Goal: Find contact information: Find contact information

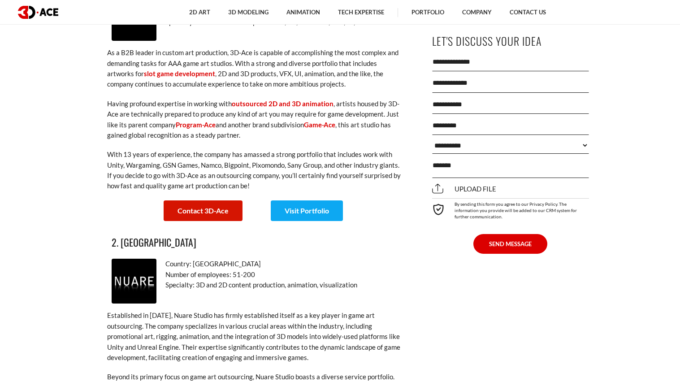
scroll to position [1228, 0]
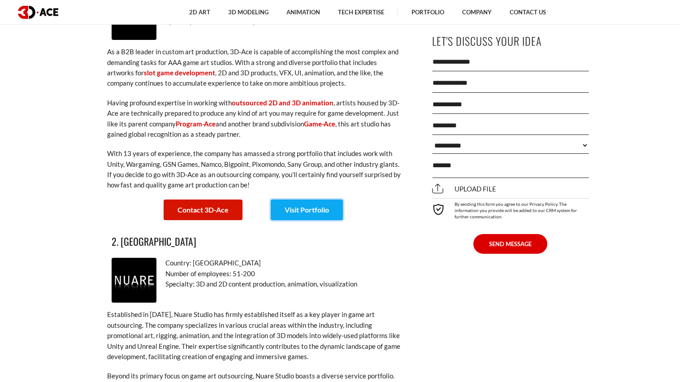
click at [305, 202] on link "Visit Portfolio" at bounding box center [307, 209] width 72 height 21
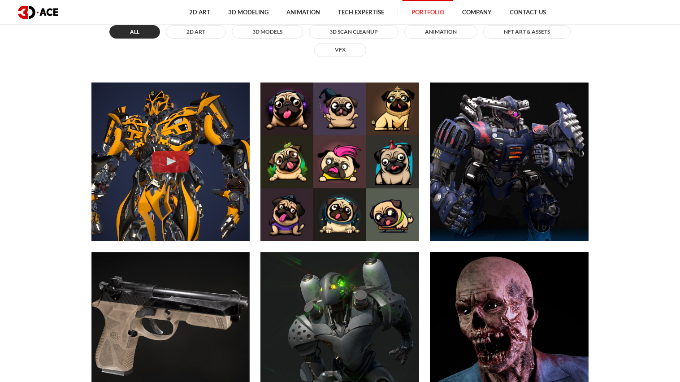
scroll to position [432, 0]
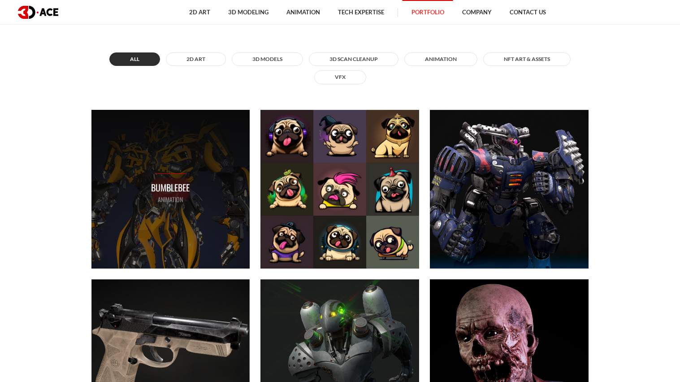
click at [195, 192] on div "Bumblebee ANIMATION" at bounding box center [170, 189] width 159 height 159
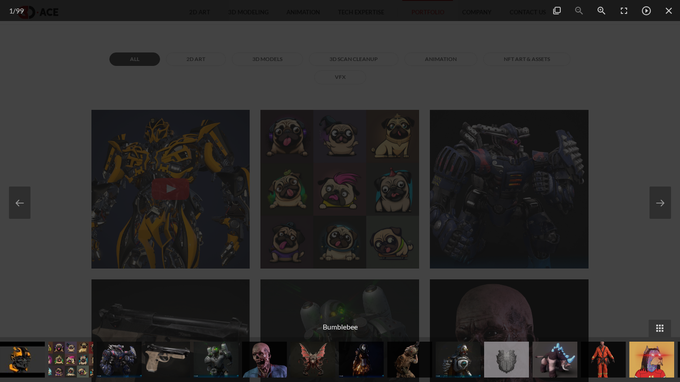
click at [310, 350] on img at bounding box center [312, 359] width 45 height 36
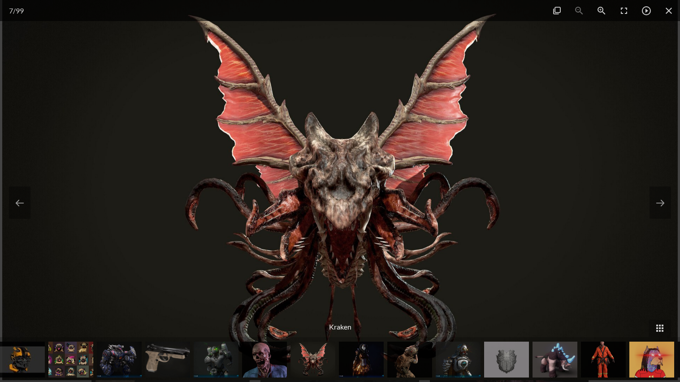
click at [500, 355] on img at bounding box center [506, 359] width 45 height 36
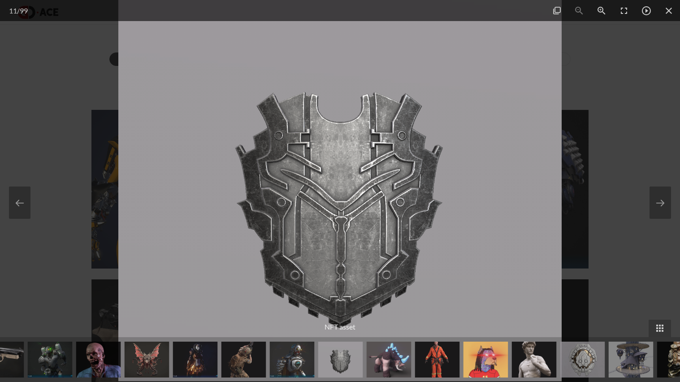
click at [625, 359] on img at bounding box center [631, 359] width 45 height 36
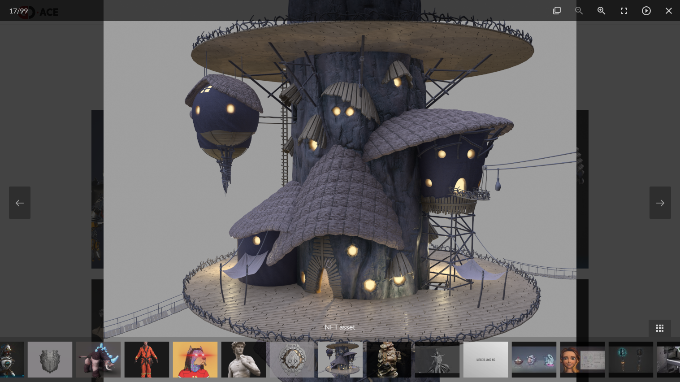
click at [568, 362] on img at bounding box center [582, 359] width 45 height 36
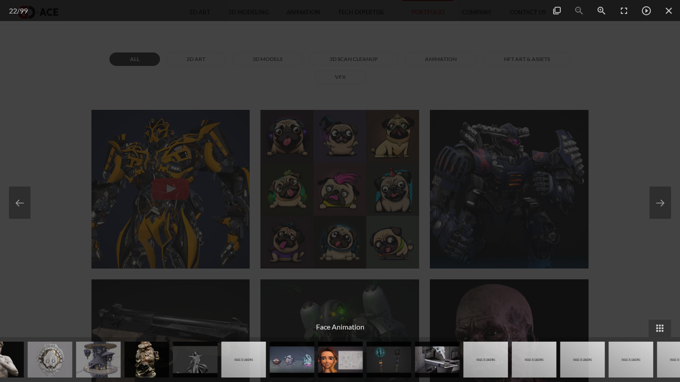
click at [526, 359] on img at bounding box center [534, 359] width 45 height 36
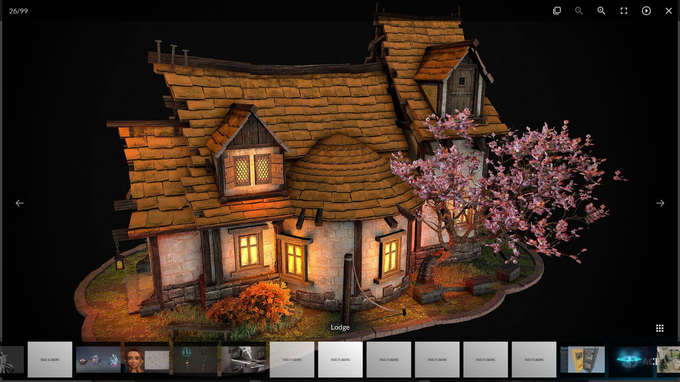
click at [381, 364] on img at bounding box center [389, 359] width 45 height 36
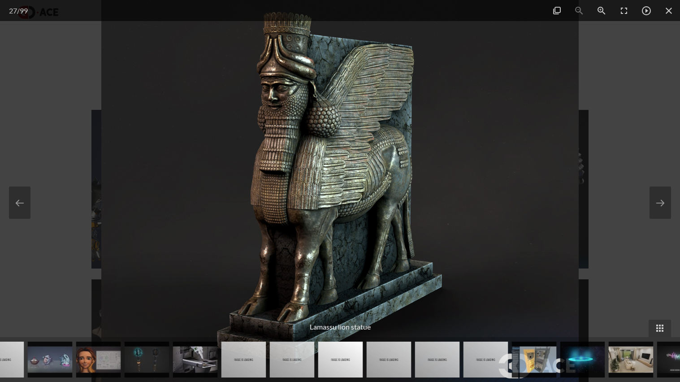
click at [381, 364] on img at bounding box center [389, 359] width 45 height 36
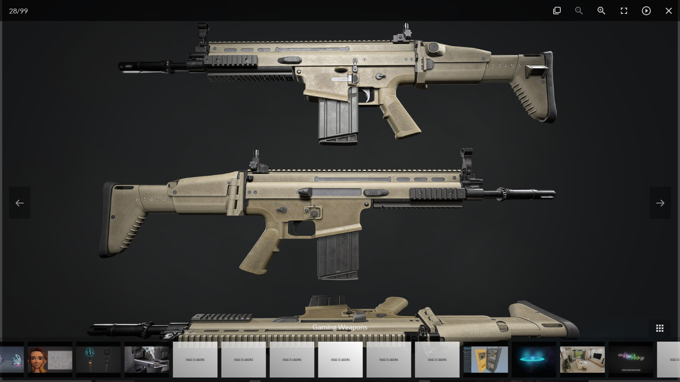
click at [383, 364] on img at bounding box center [389, 359] width 45 height 36
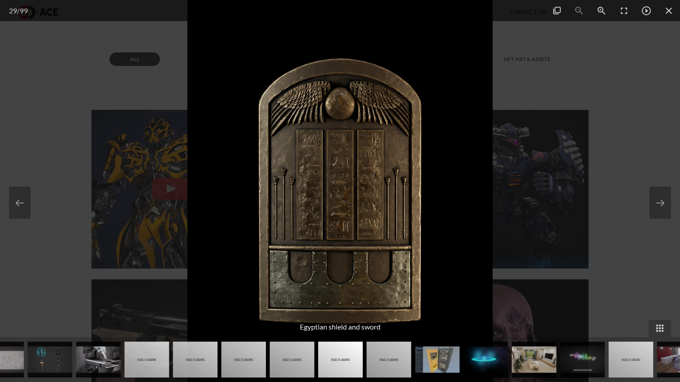
click at [384, 364] on img at bounding box center [389, 359] width 45 height 36
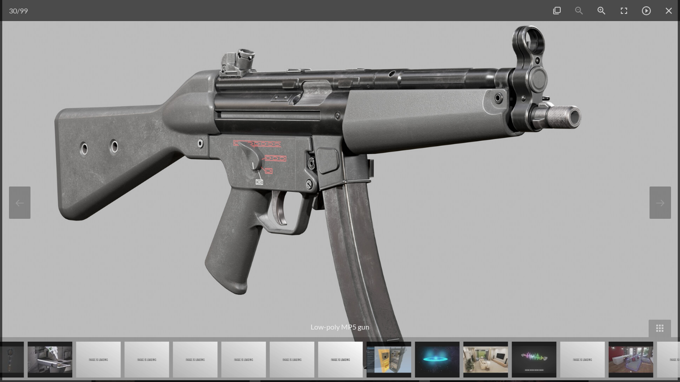
click at [384, 364] on img at bounding box center [389, 359] width 45 height 36
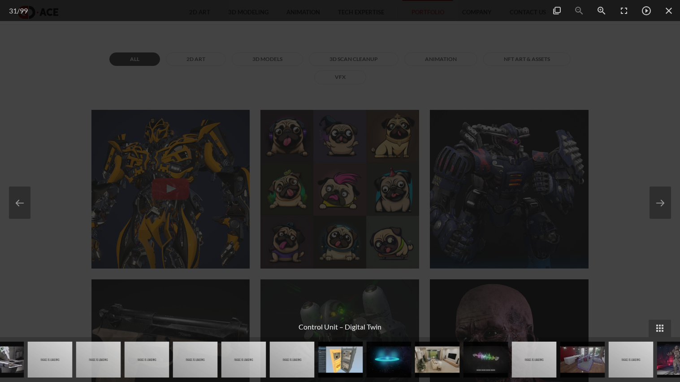
click at [390, 363] on img at bounding box center [389, 359] width 45 height 36
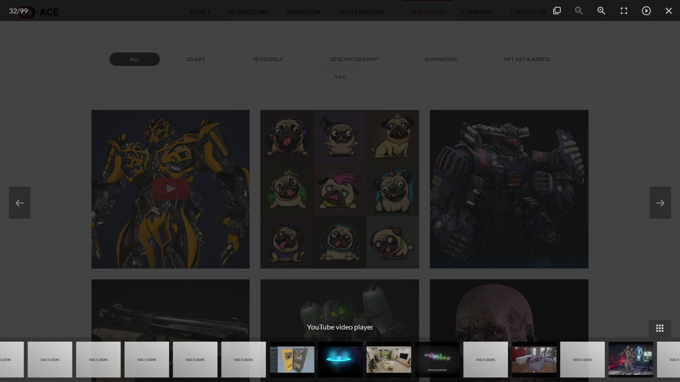
click at [393, 363] on img at bounding box center [389, 359] width 45 height 36
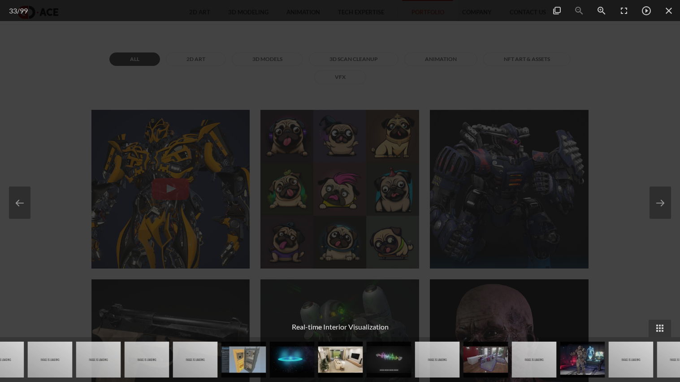
click at [294, 363] on img at bounding box center [292, 359] width 45 height 36
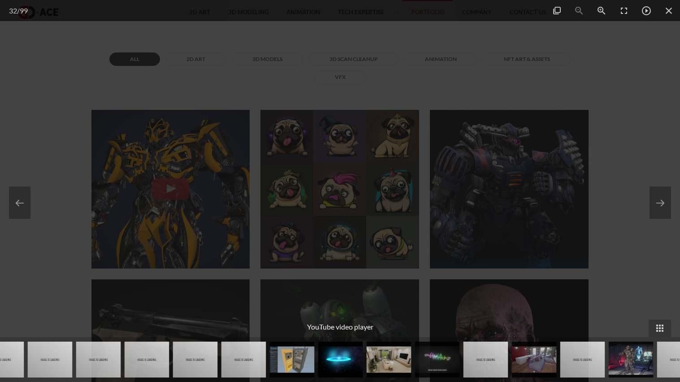
click at [544, 363] on img at bounding box center [534, 359] width 45 height 36
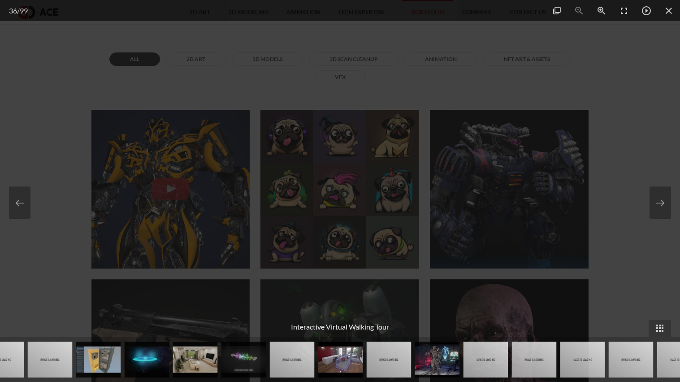
click at [538, 363] on img at bounding box center [534, 359] width 45 height 36
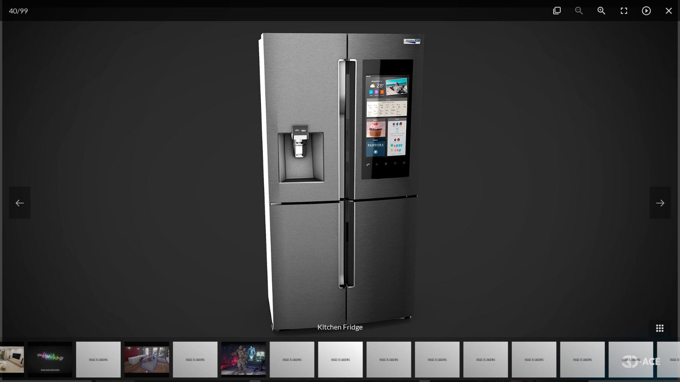
click at [381, 361] on img at bounding box center [389, 359] width 45 height 36
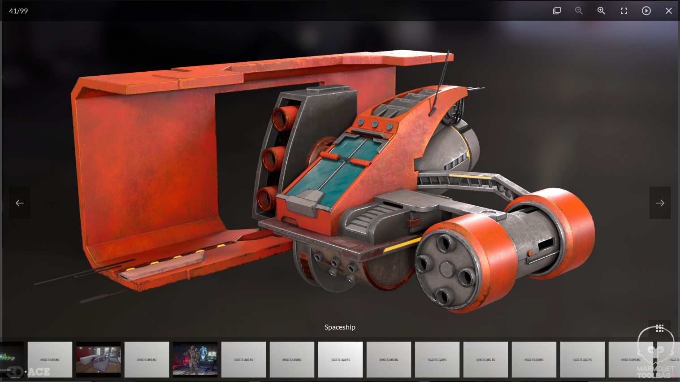
click at [381, 361] on img at bounding box center [389, 359] width 45 height 36
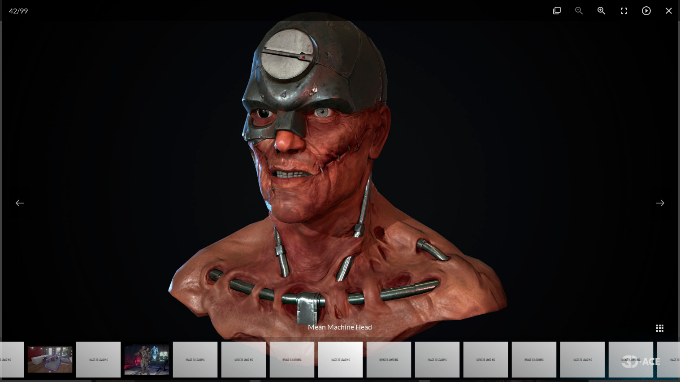
click at [381, 361] on img at bounding box center [389, 359] width 45 height 36
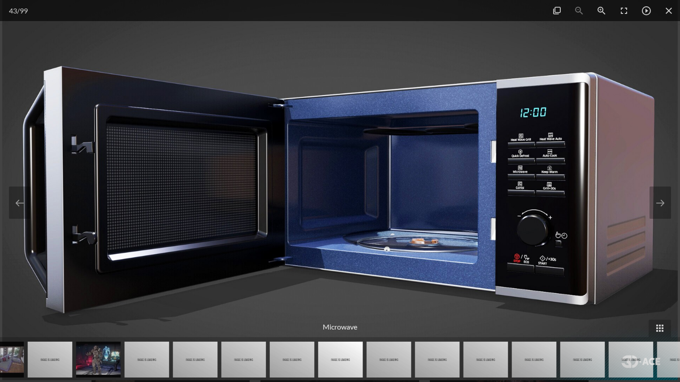
click at [380, 361] on img at bounding box center [389, 359] width 45 height 36
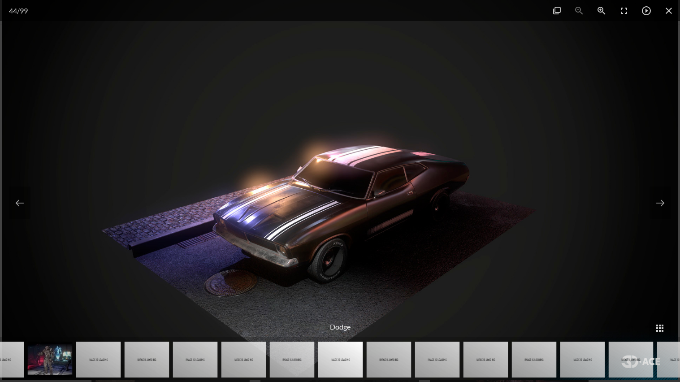
click at [380, 361] on img at bounding box center [389, 359] width 45 height 36
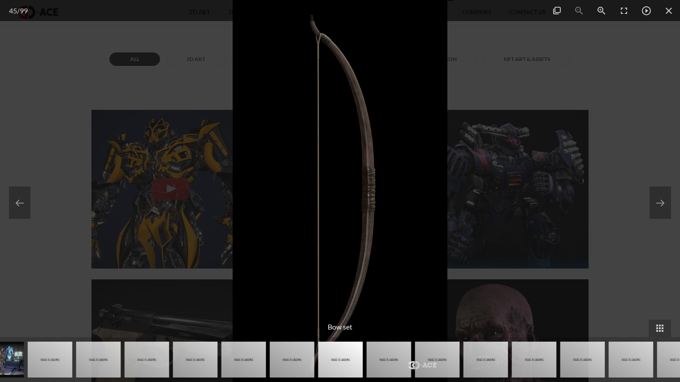
click at [380, 361] on img at bounding box center [389, 359] width 45 height 36
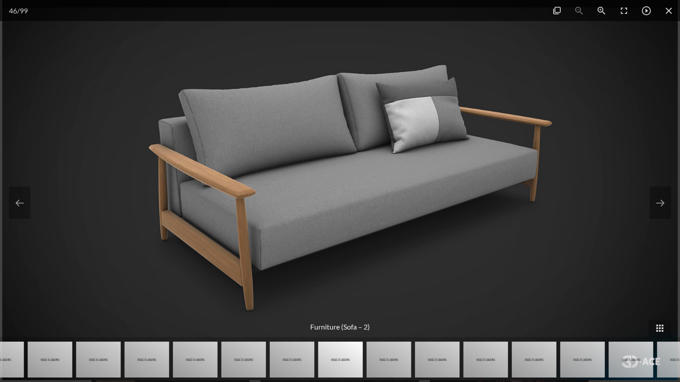
click at [380, 362] on img at bounding box center [389, 359] width 45 height 36
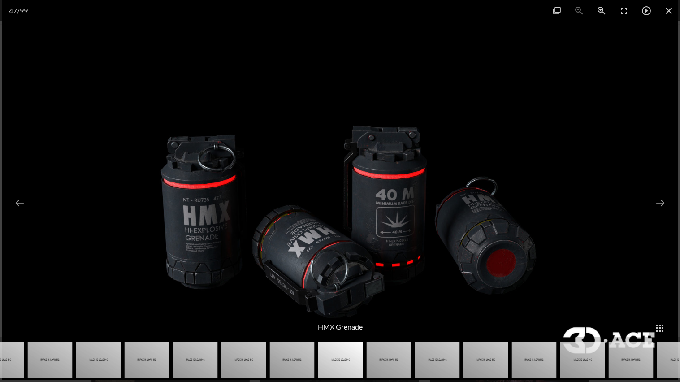
click at [380, 362] on img at bounding box center [389, 359] width 45 height 36
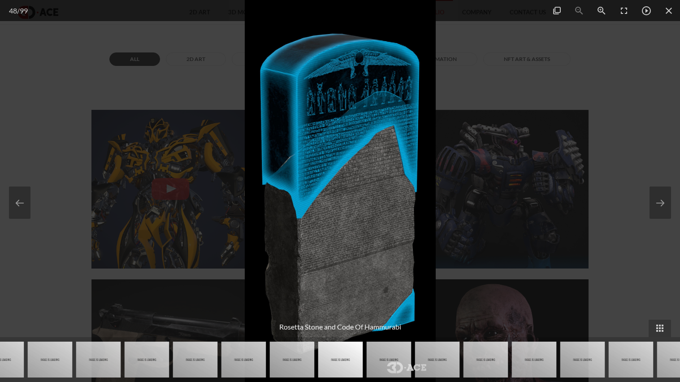
click at [382, 363] on img at bounding box center [389, 359] width 45 height 36
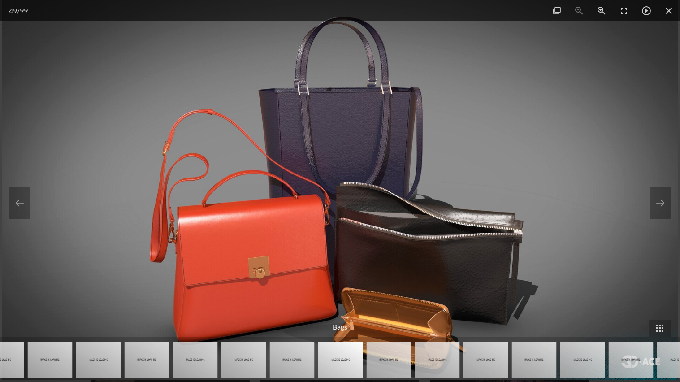
click at [382, 363] on img at bounding box center [389, 359] width 45 height 36
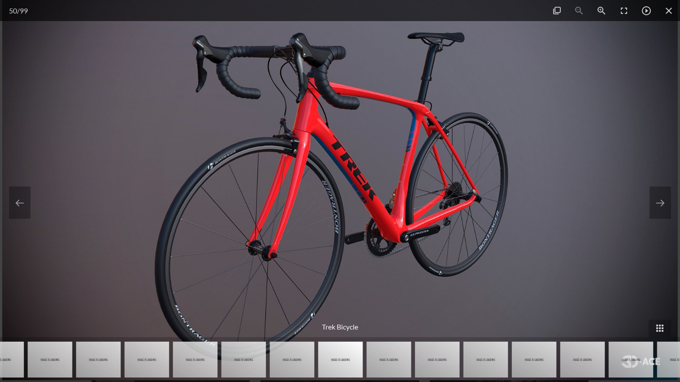
click at [382, 363] on img at bounding box center [389, 359] width 45 height 36
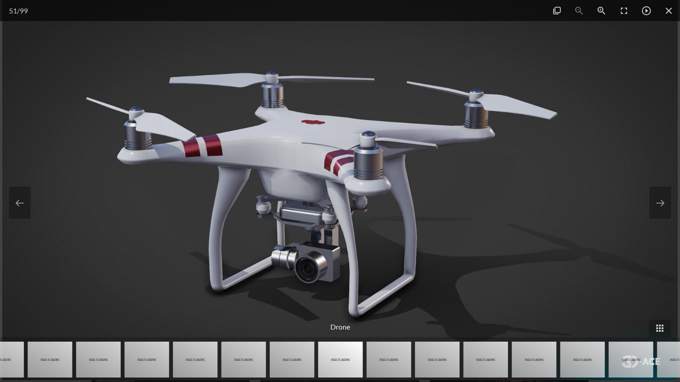
click at [383, 363] on img at bounding box center [389, 359] width 45 height 36
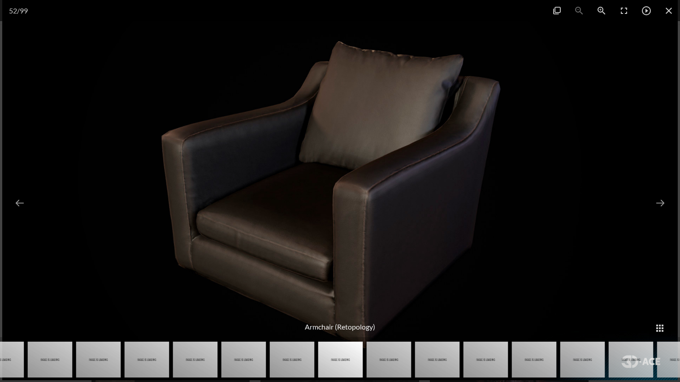
click at [384, 363] on img at bounding box center [389, 359] width 45 height 36
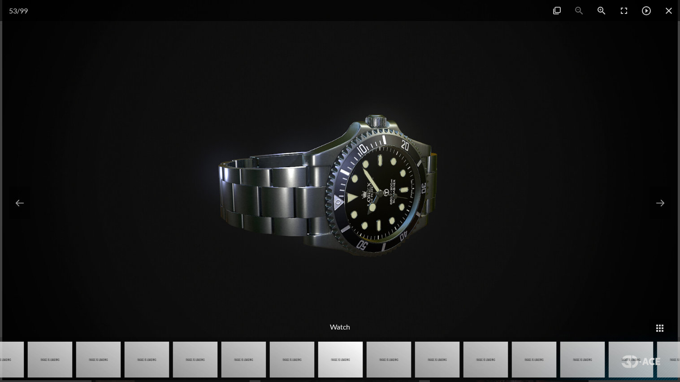
click at [320, 366] on img at bounding box center [340, 359] width 45 height 36
click at [295, 363] on img at bounding box center [292, 359] width 45 height 36
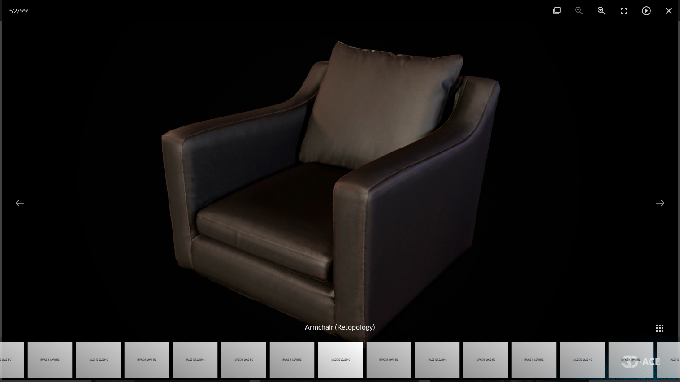
click at [426, 358] on img at bounding box center [437, 359] width 45 height 36
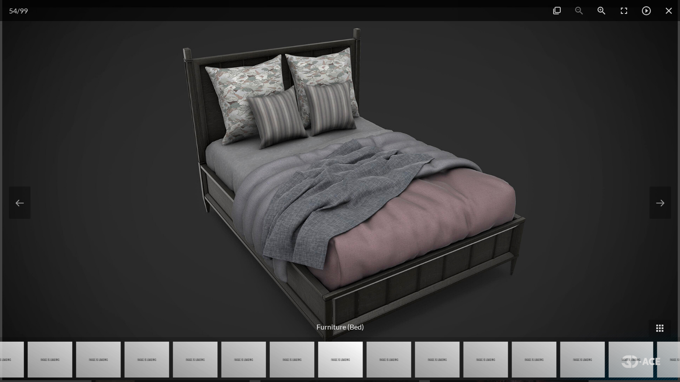
click at [447, 359] on img at bounding box center [437, 359] width 45 height 36
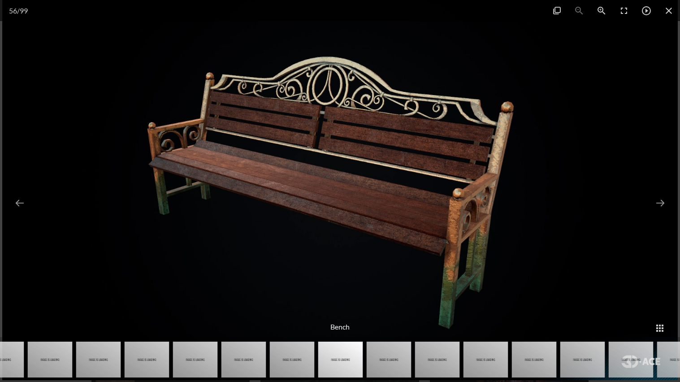
click at [473, 361] on img at bounding box center [485, 359] width 45 height 36
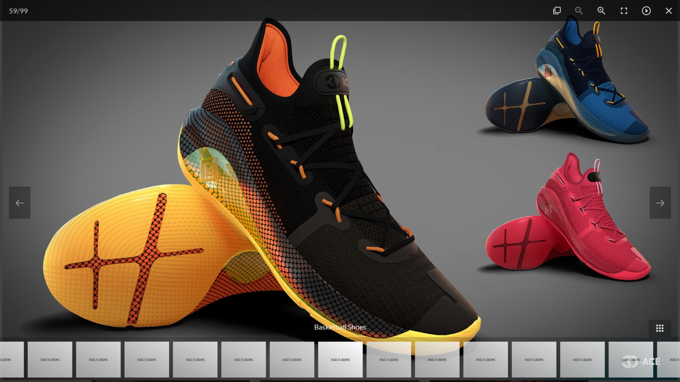
click at [469, 361] on img at bounding box center [485, 359] width 45 height 36
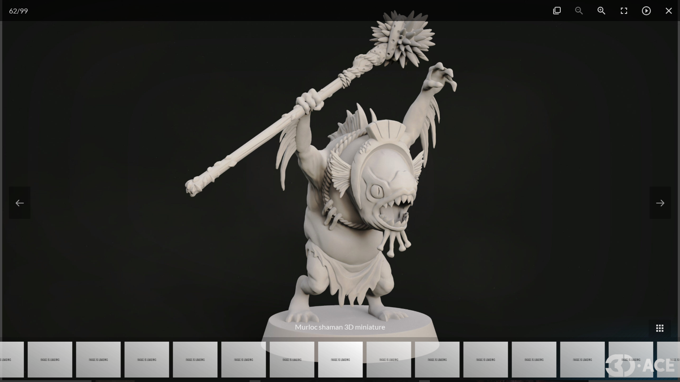
click at [380, 358] on img at bounding box center [389, 359] width 45 height 36
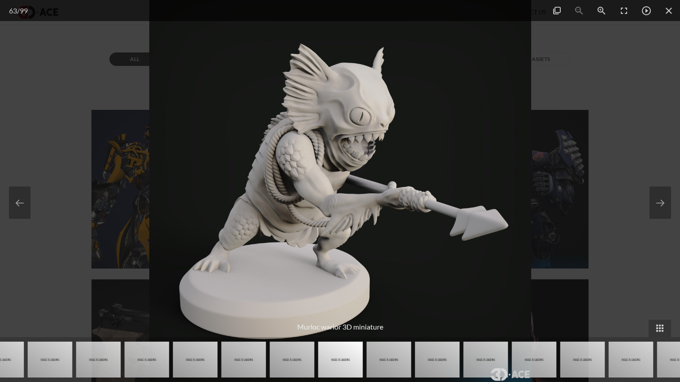
click at [380, 358] on img at bounding box center [389, 359] width 45 height 36
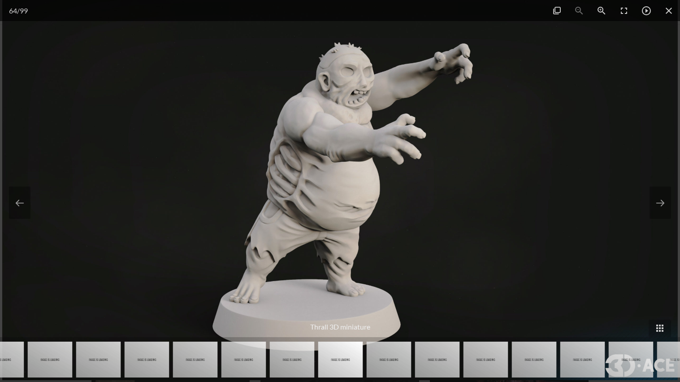
click at [380, 358] on img at bounding box center [389, 359] width 45 height 36
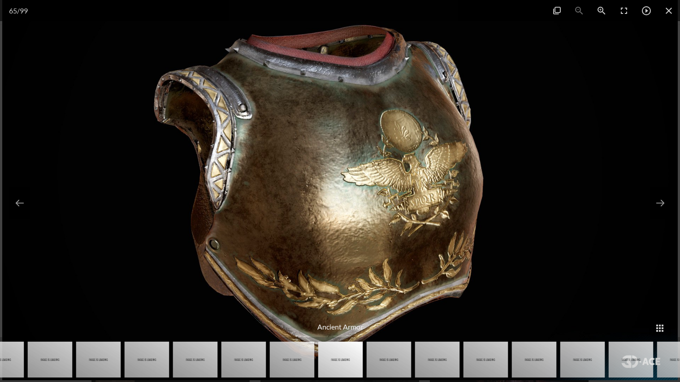
click at [381, 359] on img at bounding box center [389, 359] width 45 height 36
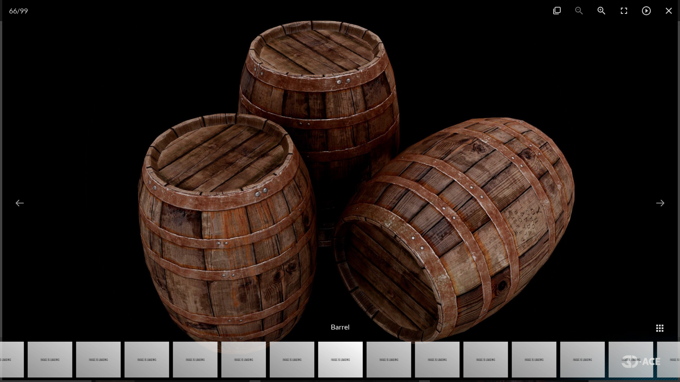
click at [381, 359] on img at bounding box center [389, 359] width 45 height 36
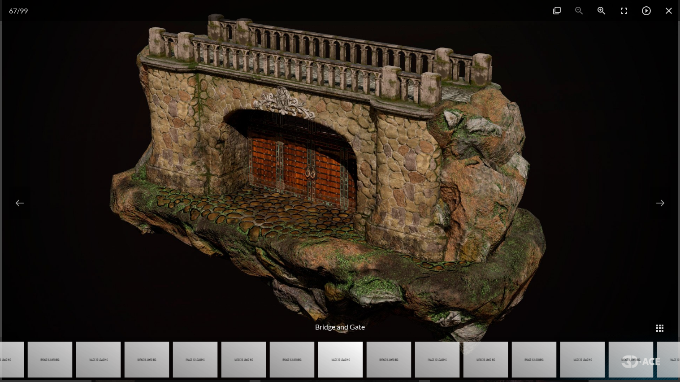
click at [381, 359] on img at bounding box center [389, 359] width 45 height 36
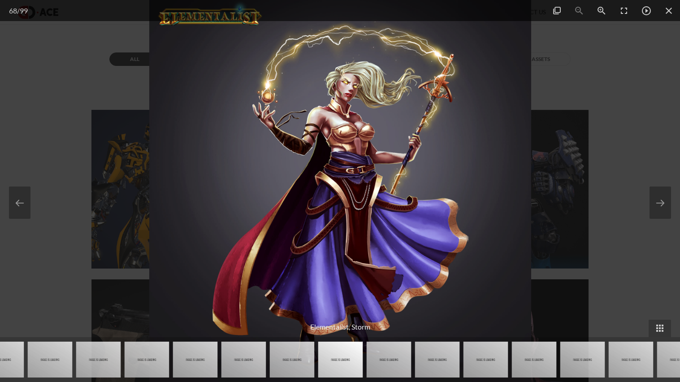
click at [381, 359] on img at bounding box center [389, 359] width 45 height 36
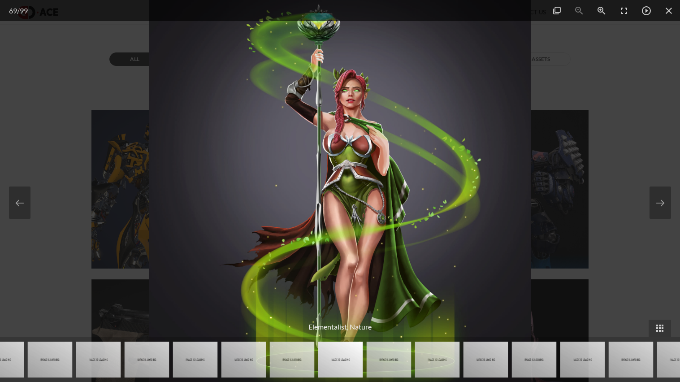
click at [381, 359] on img at bounding box center [389, 359] width 45 height 36
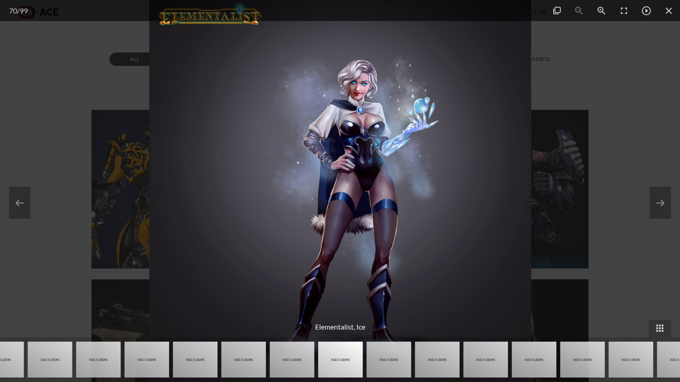
click at [381, 359] on img at bounding box center [389, 359] width 45 height 36
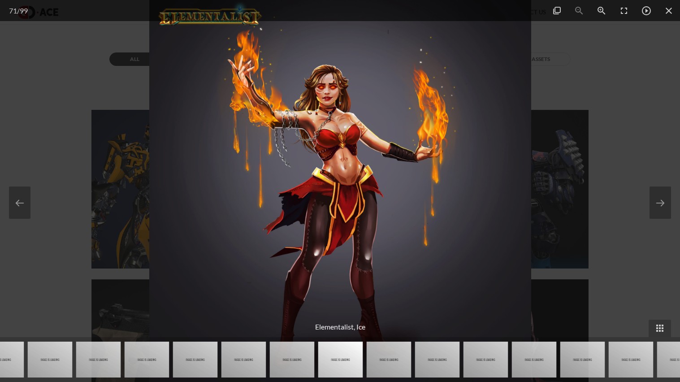
click at [381, 359] on img at bounding box center [389, 359] width 45 height 36
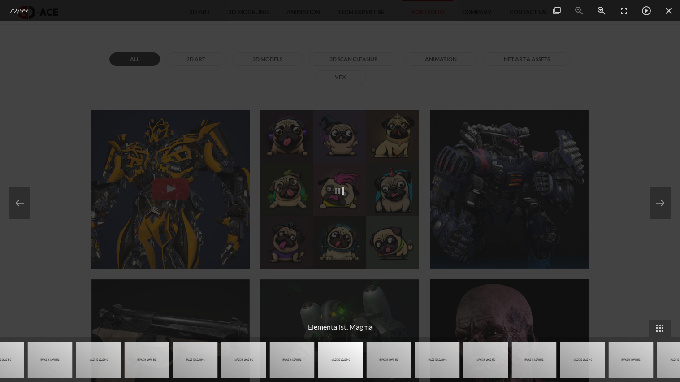
click at [381, 359] on img at bounding box center [389, 359] width 45 height 36
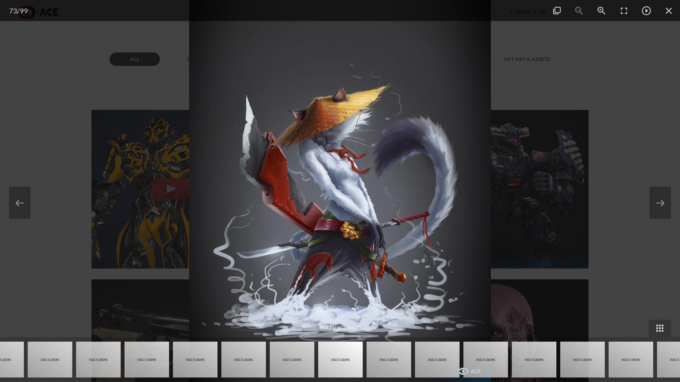
click at [381, 359] on img at bounding box center [389, 359] width 45 height 36
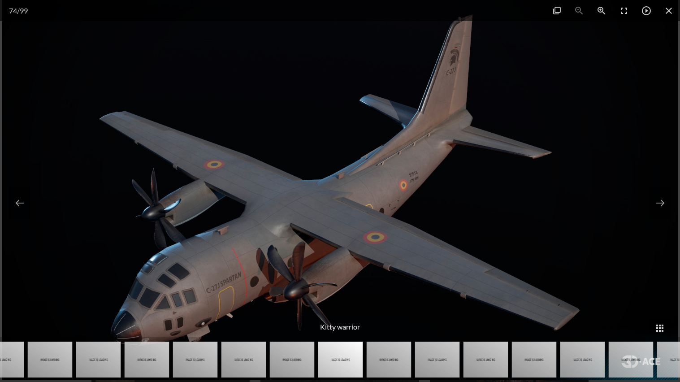
click at [381, 359] on img at bounding box center [389, 359] width 45 height 36
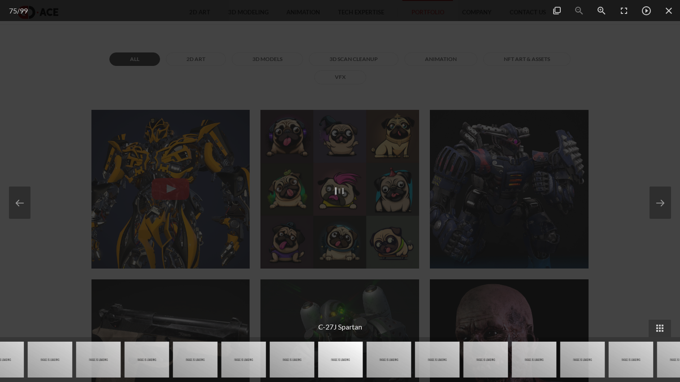
click at [381, 359] on img at bounding box center [389, 359] width 45 height 36
click at [363, 359] on img at bounding box center [340, 359] width 45 height 36
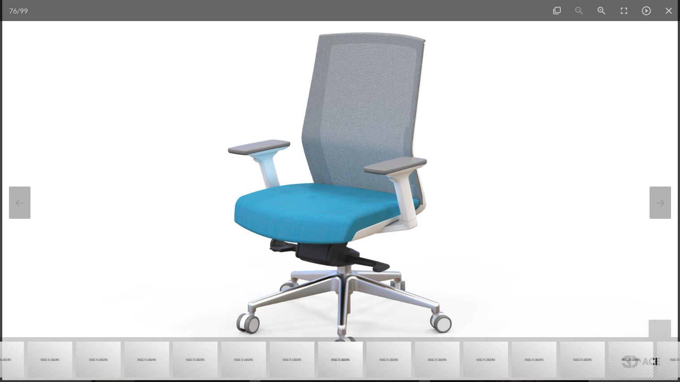
click at [289, 359] on img at bounding box center [292, 359] width 45 height 36
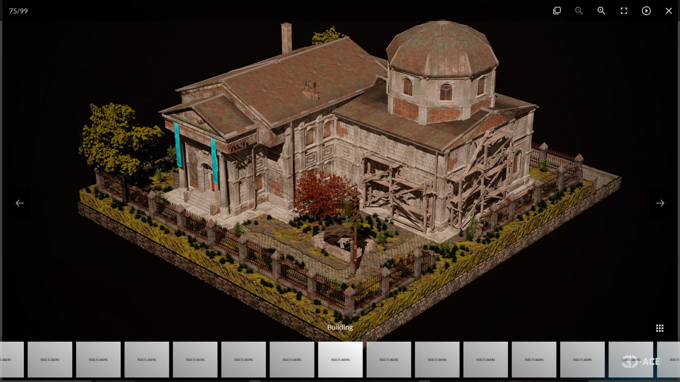
click at [373, 358] on img at bounding box center [389, 359] width 45 height 36
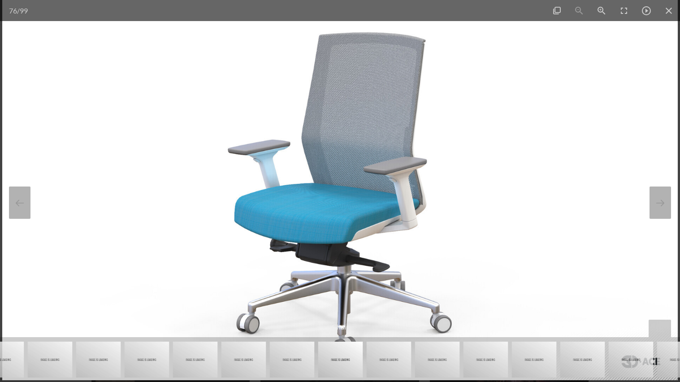
click at [401, 354] on img at bounding box center [389, 359] width 45 height 36
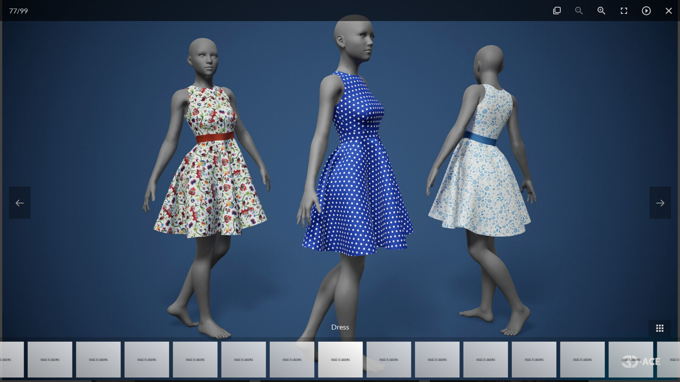
click at [423, 359] on img at bounding box center [437, 359] width 45 height 36
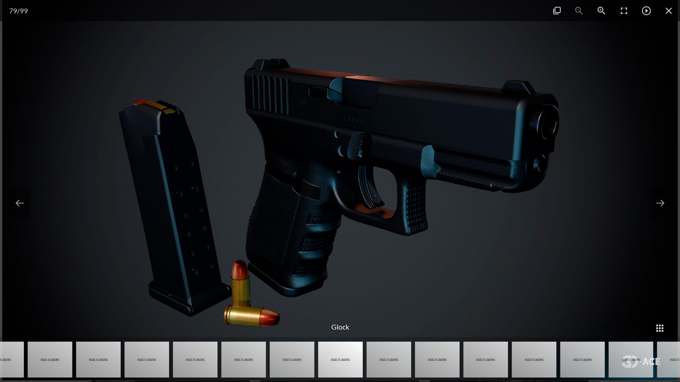
click at [394, 361] on img at bounding box center [389, 359] width 45 height 36
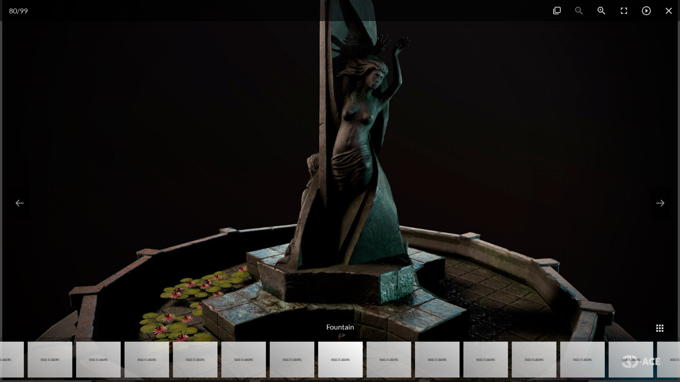
click at [393, 361] on img at bounding box center [389, 359] width 45 height 36
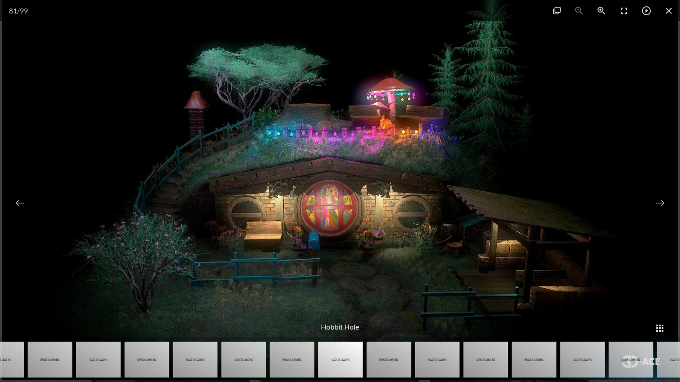
click at [393, 361] on img at bounding box center [389, 359] width 45 height 36
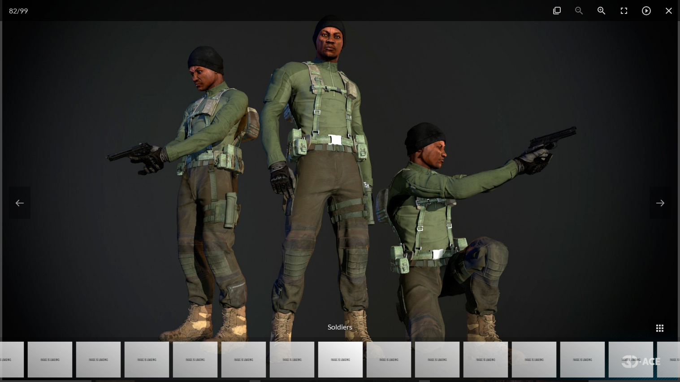
click at [331, 362] on img at bounding box center [340, 359] width 45 height 36
click at [306, 363] on img at bounding box center [292, 359] width 45 height 36
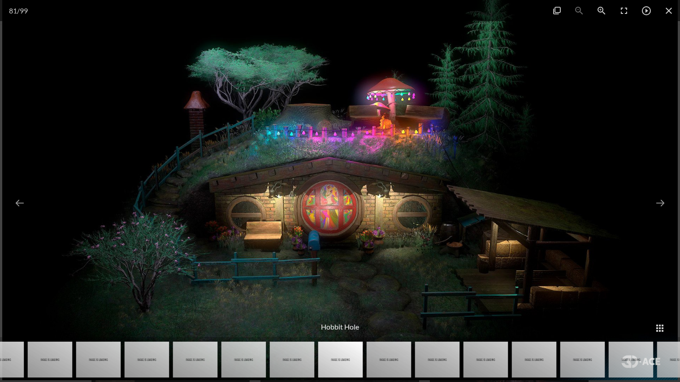
click at [384, 367] on img at bounding box center [389, 359] width 45 height 36
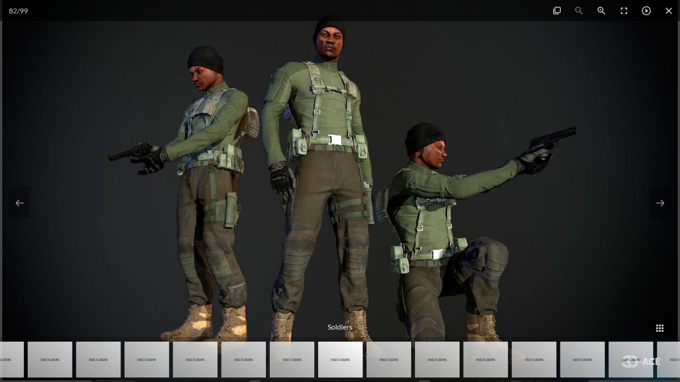
click at [376, 365] on img at bounding box center [389, 359] width 45 height 36
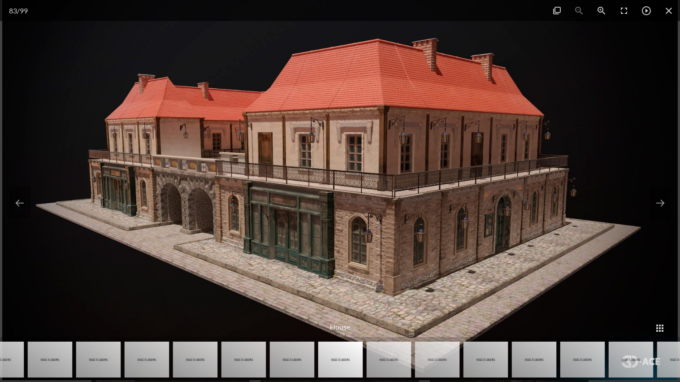
click at [376, 365] on img at bounding box center [389, 359] width 45 height 36
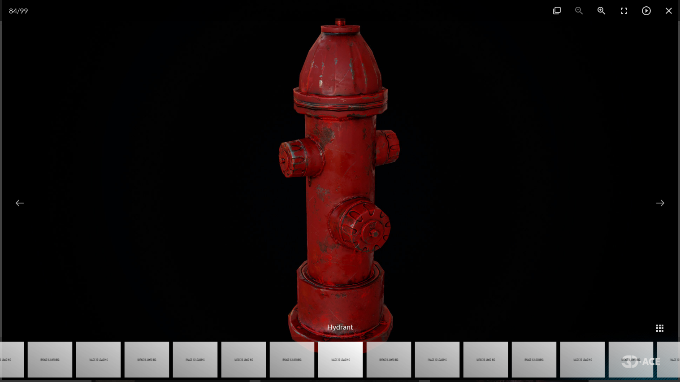
click at [376, 365] on img at bounding box center [389, 359] width 45 height 36
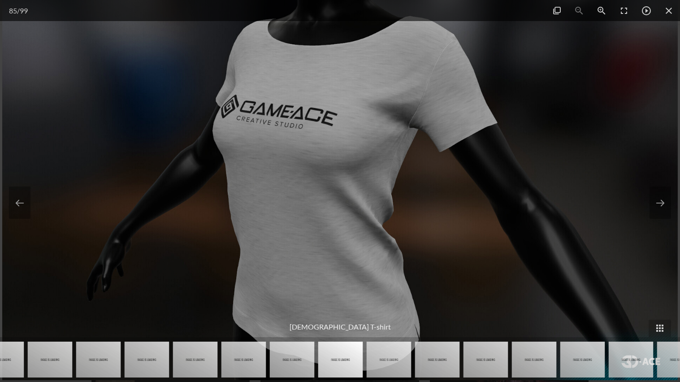
click at [377, 365] on img at bounding box center [389, 359] width 45 height 36
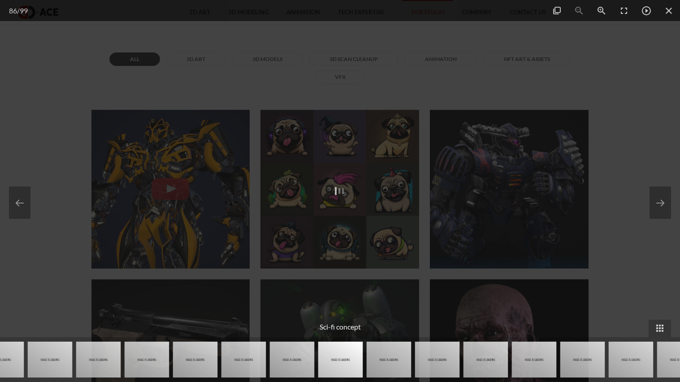
click at [377, 365] on img at bounding box center [389, 359] width 45 height 36
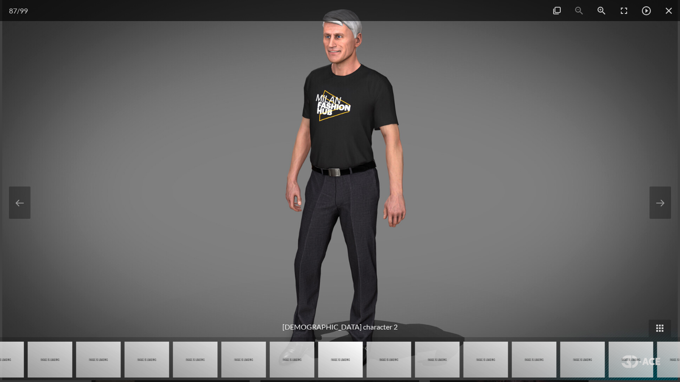
click at [378, 366] on img at bounding box center [389, 359] width 45 height 36
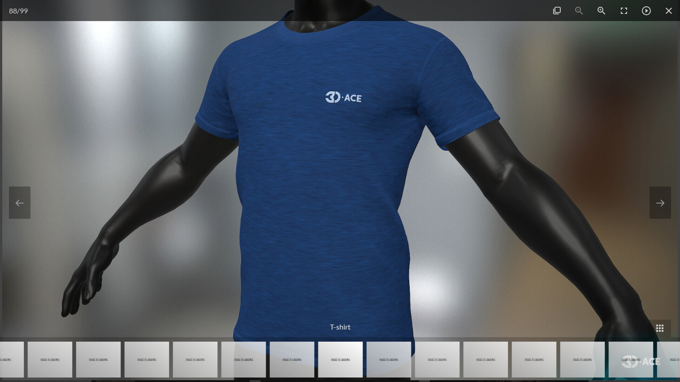
click at [378, 366] on img at bounding box center [389, 359] width 45 height 36
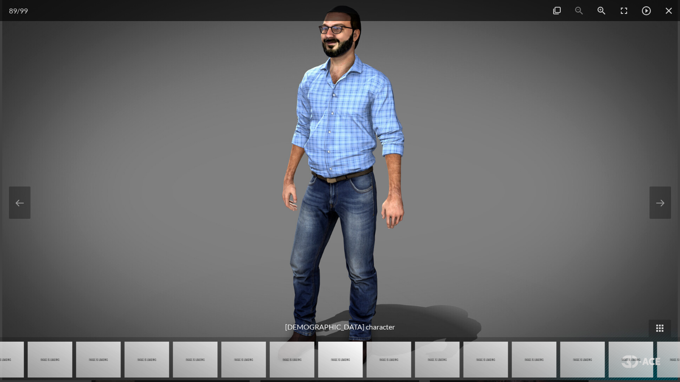
click at [378, 366] on img at bounding box center [389, 359] width 45 height 36
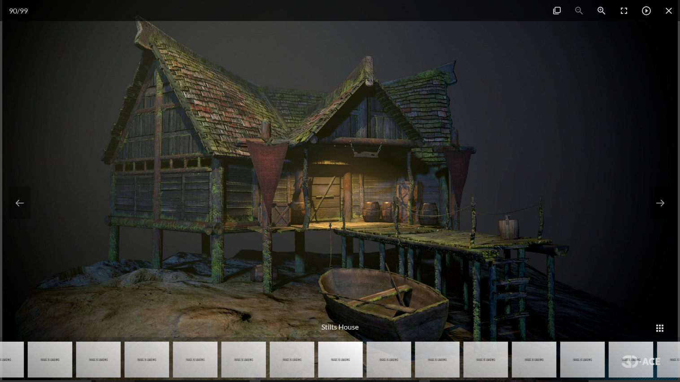
click at [378, 366] on img at bounding box center [389, 359] width 45 height 36
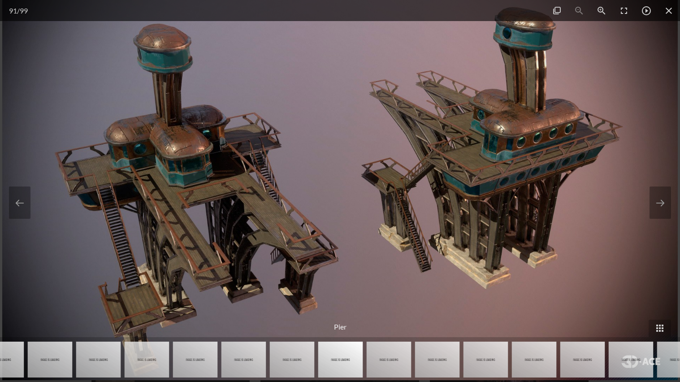
click at [379, 366] on img at bounding box center [389, 359] width 45 height 36
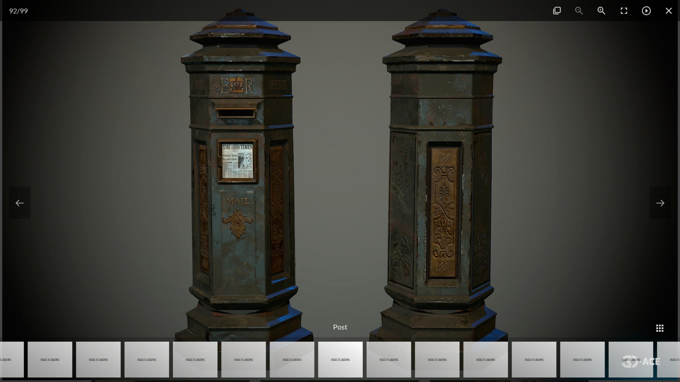
click at [379, 367] on img at bounding box center [389, 359] width 45 height 36
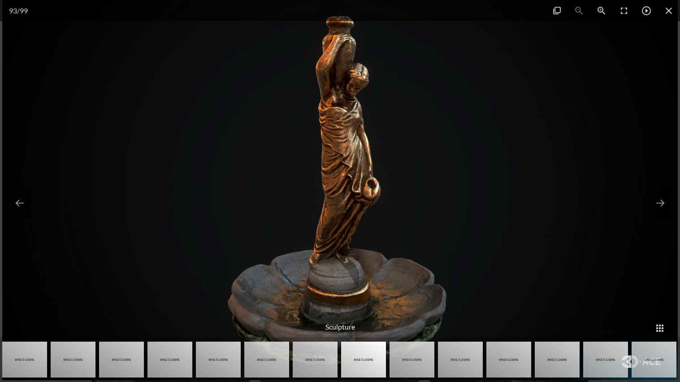
click at [379, 367] on img at bounding box center [363, 359] width 45 height 36
click at [367, 363] on img at bounding box center [363, 359] width 45 height 36
click at [389, 363] on img at bounding box center [411, 359] width 45 height 36
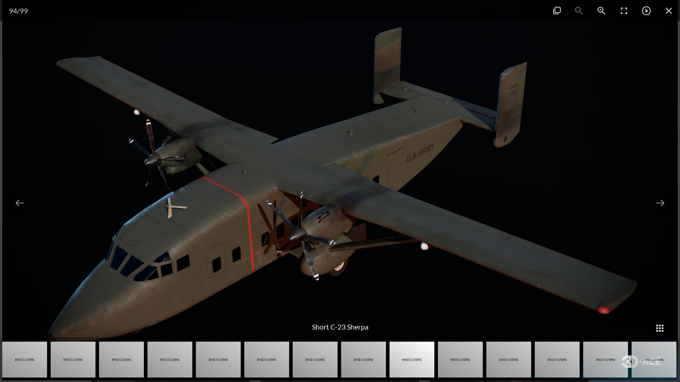
click at [405, 364] on img at bounding box center [411, 359] width 45 height 36
click at [396, 364] on img at bounding box center [411, 359] width 45 height 36
click at [438, 359] on img at bounding box center [460, 359] width 45 height 36
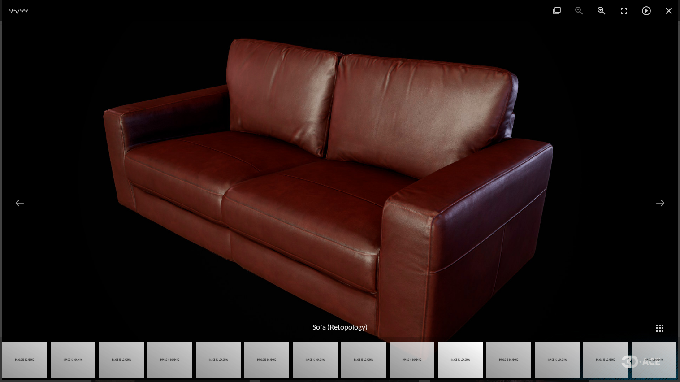
click at [501, 358] on img at bounding box center [508, 359] width 45 height 36
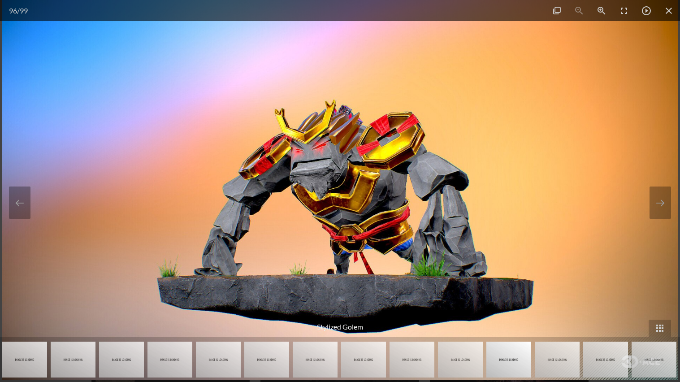
click at [552, 363] on img at bounding box center [557, 359] width 45 height 36
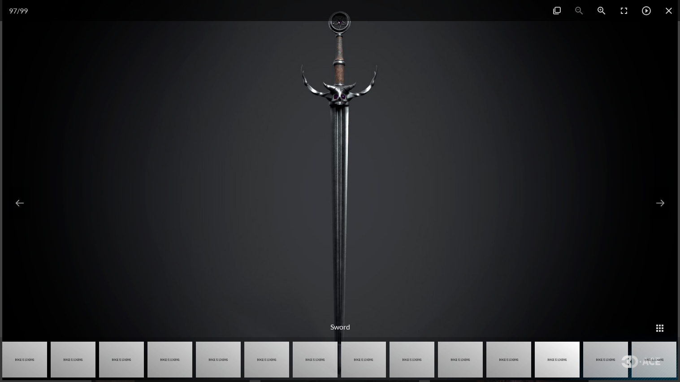
click at [577, 360] on img at bounding box center [557, 359] width 45 height 36
click at [666, 12] on span at bounding box center [668, 10] width 22 height 21
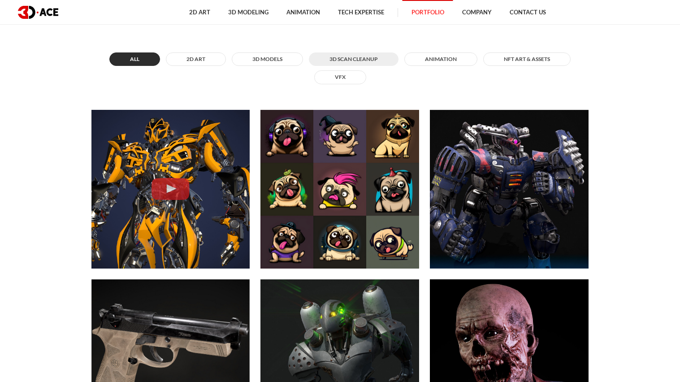
click at [351, 62] on button "3D Scan Cleanup" at bounding box center [354, 58] width 90 height 13
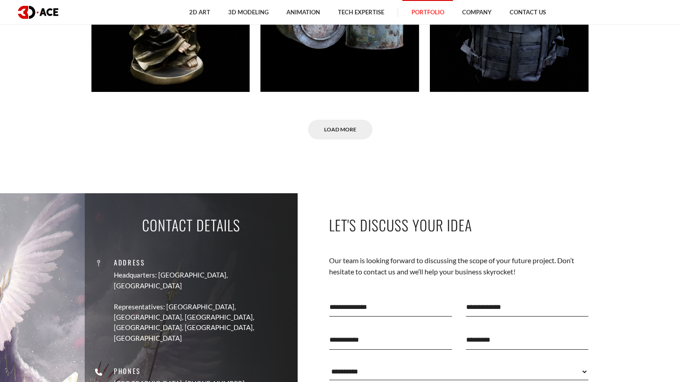
scroll to position [791, 0]
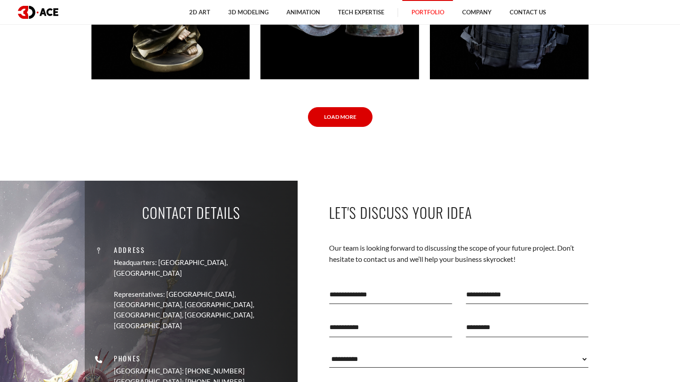
click at [345, 120] on link "Load More" at bounding box center [340, 117] width 65 height 20
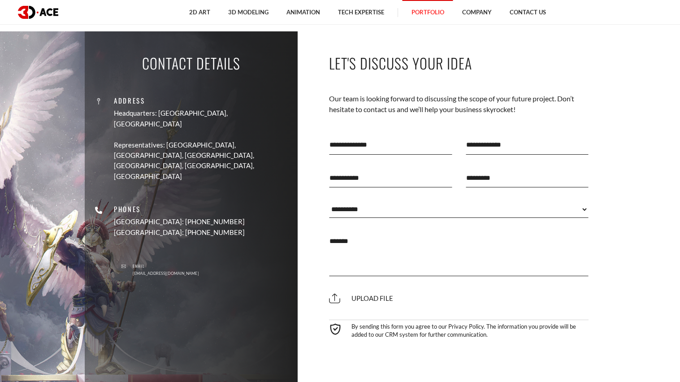
scroll to position [917, 0]
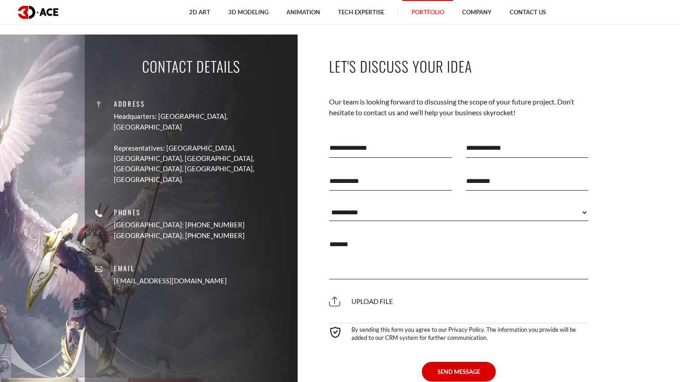
drag, startPoint x: 240, startPoint y: 255, endPoint x: 115, endPoint y: 108, distance: 193.3
click at [115, 108] on div "Contact Details Address Headquarters: [GEOGRAPHIC_DATA], Cyprus Representatives…" at bounding box center [191, 217] width 213 height 365
copy div "Address Headquarters: [GEOGRAPHIC_DATA], [GEOGRAPHIC_DATA] Representatives: [GE…"
click at [218, 253] on div "Address Headquarters: [GEOGRAPHIC_DATA], Cyprus Representatives: [GEOGRAPHIC_DA…" at bounding box center [190, 188] width 199 height 210
drag, startPoint x: 215, startPoint y: 250, endPoint x: 145, endPoint y: 255, distance: 70.1
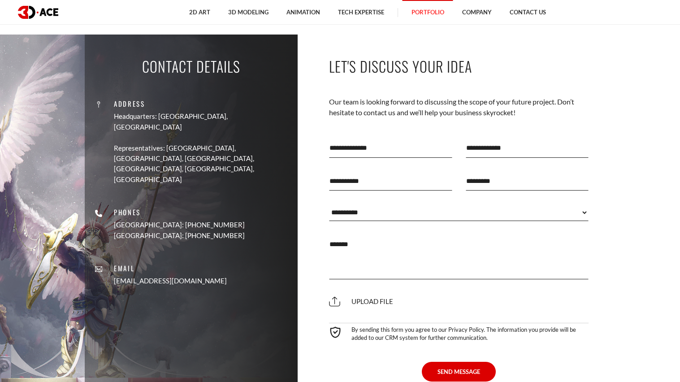
click at [145, 255] on div "Address Headquarters: [GEOGRAPHIC_DATA], Cyprus Representatives: [GEOGRAPHIC_DA…" at bounding box center [190, 188] width 199 height 210
copy link "[EMAIL_ADDRESS][DOMAIN_NAME]"
click at [255, 131] on div "Contact Details Address Headquarters: [GEOGRAPHIC_DATA], Cyprus Representatives…" at bounding box center [191, 217] width 213 height 365
drag, startPoint x: 148, startPoint y: 114, endPoint x: 277, endPoint y: 160, distance: 136.6
click at [277, 160] on div "Contact Details Address Headquarters: [GEOGRAPHIC_DATA], Cyprus Representatives…" at bounding box center [191, 217] width 213 height 365
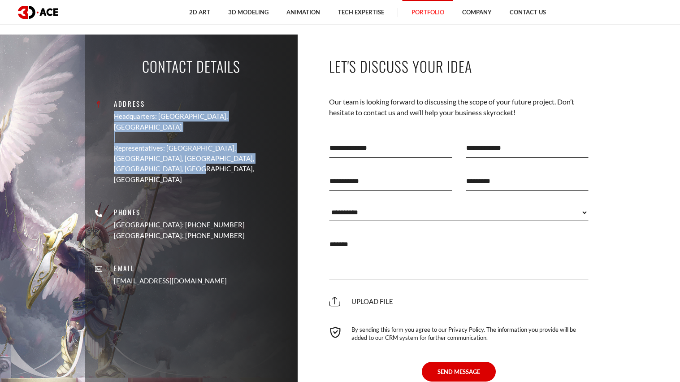
drag, startPoint x: 268, startPoint y: 156, endPoint x: 134, endPoint y: 119, distance: 139.5
click at [134, 119] on div "Contact Details Address Headquarters: [GEOGRAPHIC_DATA], Cyprus Representatives…" at bounding box center [191, 217] width 213 height 365
copy link "Headquarters: [GEOGRAPHIC_DATA], [GEOGRAPHIC_DATA] Representatives: [GEOGRAPHIC…"
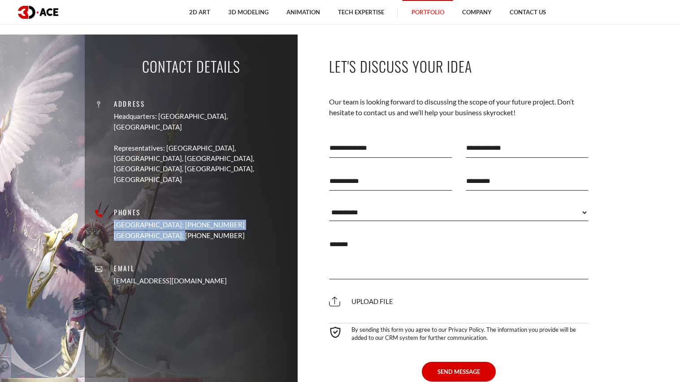
drag, startPoint x: 233, startPoint y: 210, endPoint x: 141, endPoint y: 197, distance: 93.2
click at [141, 197] on div "Address Headquarters: [GEOGRAPHIC_DATA], Cyprus Representatives: [GEOGRAPHIC_DA…" at bounding box center [190, 188] width 199 height 210
copy div "[GEOGRAPHIC_DATA]: [PHONE_NUMBER] [GEOGRAPHIC_DATA]: [PHONE_NUMBER]"
click at [235, 203] on div "Address Headquarters: [GEOGRAPHIC_DATA], Cyprus Representatives: [GEOGRAPHIC_DA…" at bounding box center [190, 188] width 199 height 210
drag, startPoint x: 235, startPoint y: 203, endPoint x: 116, endPoint y: 206, distance: 119.7
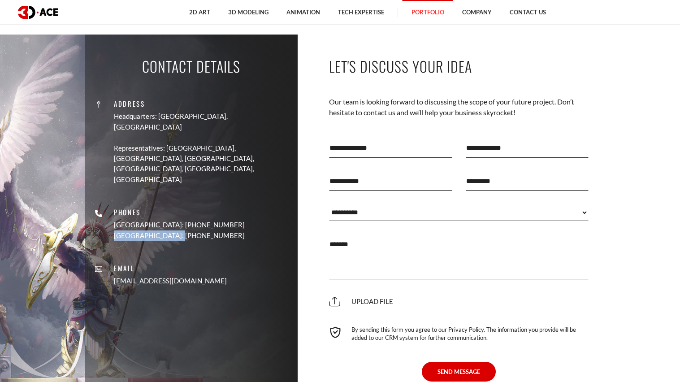
click at [116, 206] on div "Contact Details Address Headquarters: [GEOGRAPHIC_DATA], Cyprus Representatives…" at bounding box center [191, 217] width 213 height 365
copy p "[GEOGRAPHIC_DATA]: [PHONE_NUMBER]"
drag, startPoint x: 226, startPoint y: 250, endPoint x: 149, endPoint y: 237, distance: 78.6
click at [149, 237] on div "Address Headquarters: [GEOGRAPHIC_DATA], Cyprus Representatives: [GEOGRAPHIC_DA…" at bounding box center [190, 188] width 199 height 210
copy div "Email [EMAIL_ADDRESS][DOMAIN_NAME]"
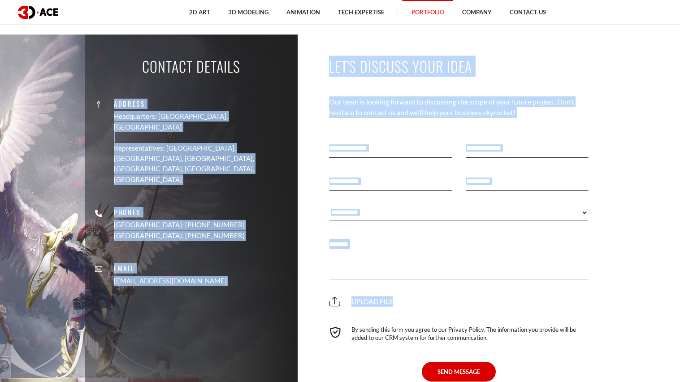
drag, startPoint x: 128, startPoint y: 98, endPoint x: 336, endPoint y: 369, distance: 341.3
click at [336, 369] on div "Contact Details Address Headquarters: [GEOGRAPHIC_DATA], Cyprus Representatives…" at bounding box center [340, 217] width 511 height 365
click at [249, 249] on div "Address Headquarters: [GEOGRAPHIC_DATA], Cyprus Representatives: [GEOGRAPHIC_DA…" at bounding box center [190, 188] width 199 height 210
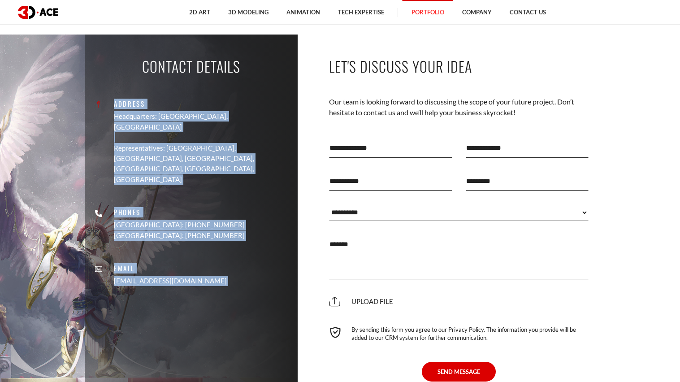
drag, startPoint x: 249, startPoint y: 249, endPoint x: 140, endPoint y: 97, distance: 186.9
click at [140, 97] on div "Address Headquarters: [GEOGRAPHIC_DATA], Cyprus Representatives: [GEOGRAPHIC_DA…" at bounding box center [190, 188] width 199 height 210
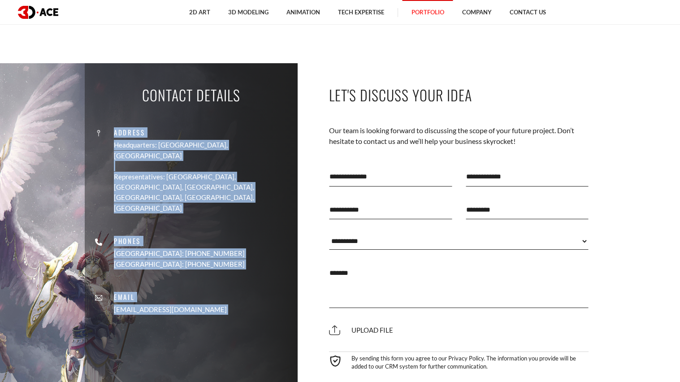
scroll to position [888, 0]
click at [585, 241] on select "**********" at bounding box center [459, 241] width 260 height 17
